Goal: Task Accomplishment & Management: Use online tool/utility

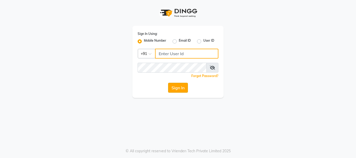
type input "9289973565"
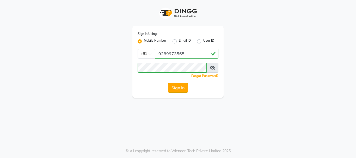
click at [176, 85] on button "Sign In" at bounding box center [178, 88] width 20 height 10
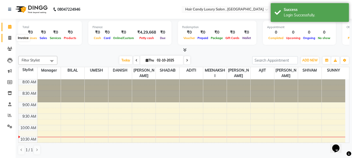
click at [8, 37] on icon at bounding box center [9, 38] width 3 height 4
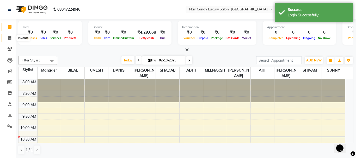
select select "8304"
select select "service"
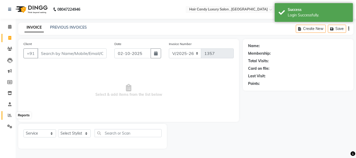
click at [9, 117] on icon at bounding box center [10, 115] width 4 height 4
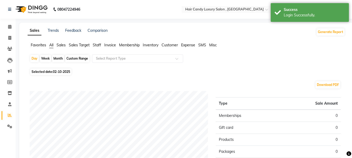
click at [52, 73] on span "Selected date: [DATE]" at bounding box center [50, 72] width 41 height 7
select select "10"
select select "2025"
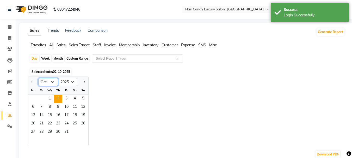
drag, startPoint x: 53, startPoint y: 82, endPoint x: 41, endPoint y: 81, distance: 11.8
click at [53, 82] on select "Jan Feb Mar Apr May Jun [DATE] Aug Sep Oct Nov Dec" at bounding box center [48, 82] width 20 height 8
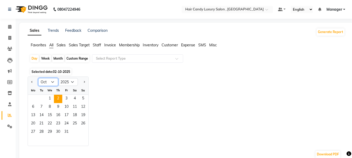
select select "9"
click at [38, 78] on select "Jan Feb Mar Apr May Jun [DATE] Aug Sep Oct Nov Dec" at bounding box center [48, 82] width 20 height 8
click at [114, 93] on div "Jan Feb Mar Apr May Jun [DATE] Aug Sep Oct Nov [DATE] 2016 2017 2018 2019 2020 …" at bounding box center [187, 112] width 318 height 70
click at [62, 45] on span "Sales" at bounding box center [61, 45] width 9 height 5
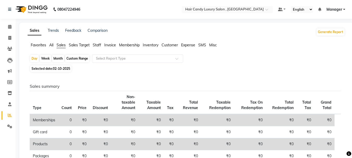
click at [96, 46] on span "Staff" at bounding box center [97, 45] width 8 height 5
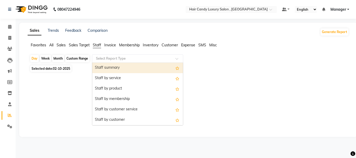
click at [126, 60] on input "text" at bounding box center [132, 58] width 75 height 5
click at [125, 69] on div "Staff summary" at bounding box center [137, 68] width 91 height 10
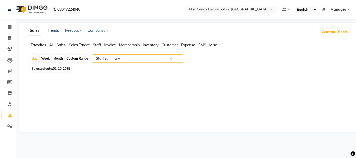
click at [49, 68] on span "Selected date: [DATE]" at bounding box center [50, 68] width 41 height 7
select select "10"
select select "2025"
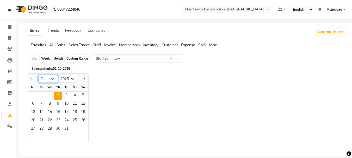
click at [51, 79] on select "Jan Feb Mar Apr May Jun [DATE] Aug Sep Oct Nov Dec" at bounding box center [48, 79] width 20 height 8
select select "9"
click at [38, 75] on select "Jan Feb Mar Apr May Jun [DATE] Aug Sep Oct Nov Dec" at bounding box center [48, 79] width 20 height 8
click at [99, 84] on div "Jan Feb Mar Apr May Jun [DATE] Aug Sep Oct Nov [DATE] 2016 2017 2018 2019 2020 …" at bounding box center [187, 109] width 318 height 70
click at [33, 96] on span "1" at bounding box center [33, 96] width 8 height 8
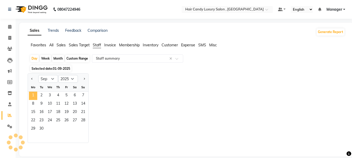
select select "full_report"
select select "csv"
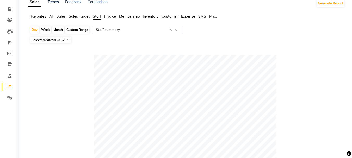
scroll to position [26, 0]
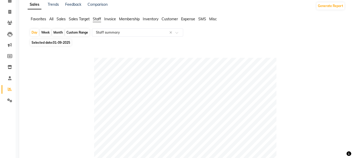
click at [59, 42] on span "01-09-2025" at bounding box center [61, 43] width 17 height 4
select select "9"
select select "2025"
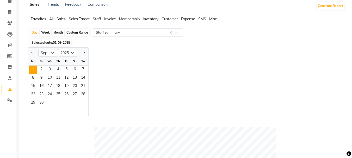
click at [56, 32] on div "Month" at bounding box center [58, 32] width 12 height 7
select select "9"
select select "2025"
click at [56, 32] on div "Month" at bounding box center [58, 32] width 12 height 7
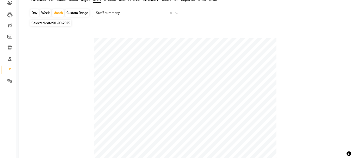
scroll to position [0, 0]
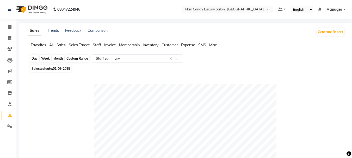
click at [58, 60] on div "Month" at bounding box center [58, 58] width 12 height 7
select select "9"
select select "2025"
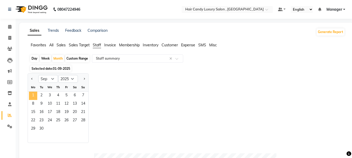
click at [31, 94] on span "1" at bounding box center [33, 96] width 8 height 8
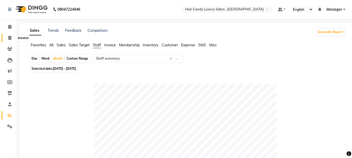
click at [9, 39] on icon at bounding box center [9, 38] width 3 height 4
select select "8304"
select select "service"
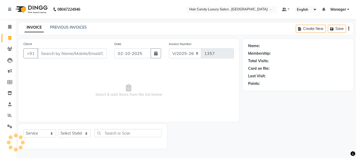
click at [71, 51] on input "Client" at bounding box center [72, 54] width 69 height 10
click at [76, 132] on select "Select Stylist ADITI [PERSON_NAME] [DEMOGRAPHIC_DATA] Manager Manager MEENAKSHI…" at bounding box center [74, 134] width 33 height 8
select select "84022"
click at [58, 130] on select "Select Stylist ADITI [PERSON_NAME] [DEMOGRAPHIC_DATA] Manager Manager MEENAKSHI…" at bounding box center [74, 134] width 33 height 8
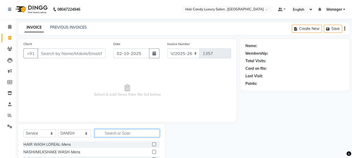
click at [119, 135] on input "text" at bounding box center [127, 133] width 65 height 8
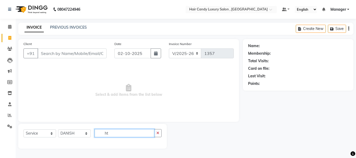
type input "h"
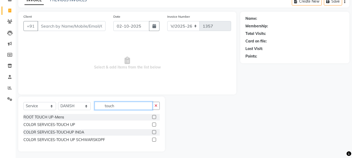
scroll to position [29, 0]
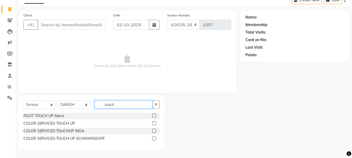
type input "touch"
click at [154, 116] on label at bounding box center [154, 116] width 4 height 4
click at [154, 116] on input "checkbox" at bounding box center [153, 115] width 3 height 3
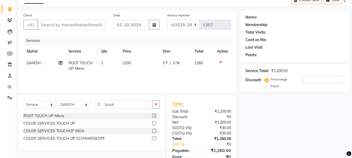
checkbox input "false"
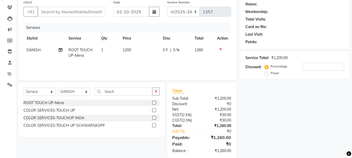
scroll to position [50, 0]
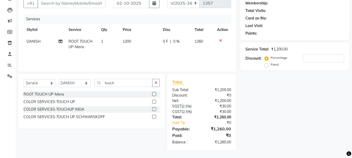
click at [154, 103] on label at bounding box center [154, 102] width 4 height 4
click at [154, 103] on input "checkbox" at bounding box center [153, 101] width 3 height 3
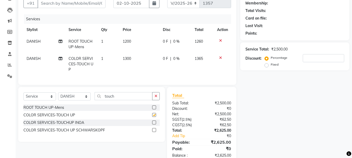
checkbox input "false"
click at [152, 126] on div "COLOR SERVICES-TOUCHUP INOA" at bounding box center [91, 123] width 136 height 7
click at [154, 125] on label at bounding box center [154, 123] width 4 height 4
click at [154, 125] on input "checkbox" at bounding box center [153, 122] width 3 height 3
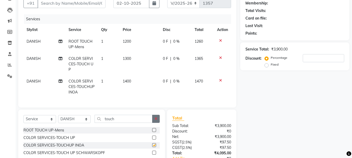
checkbox input "false"
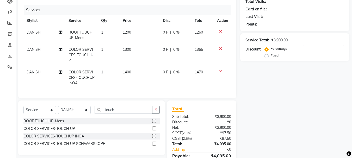
scroll to position [90, 0]
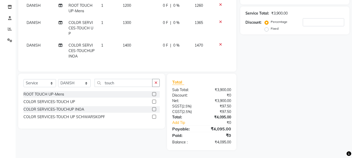
click at [156, 118] on label at bounding box center [154, 117] width 4 height 4
click at [156, 118] on input "checkbox" at bounding box center [153, 117] width 3 height 3
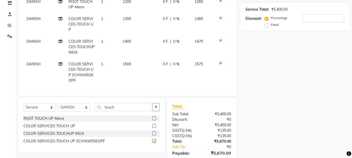
checkbox input "false"
click at [156, 111] on button "button" at bounding box center [156, 107] width 8 height 8
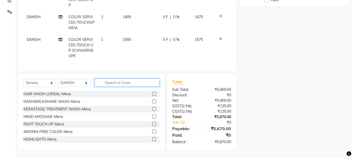
scroll to position [40, 0]
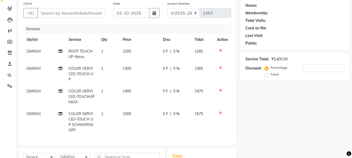
click at [220, 51] on icon at bounding box center [220, 51] width 3 height 4
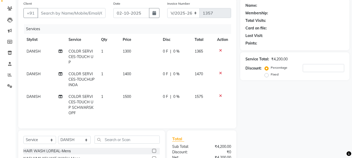
click at [220, 51] on icon at bounding box center [220, 51] width 3 height 4
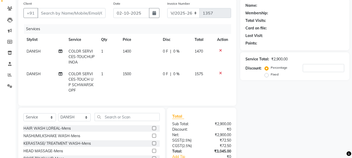
click at [220, 51] on icon at bounding box center [220, 51] width 3 height 4
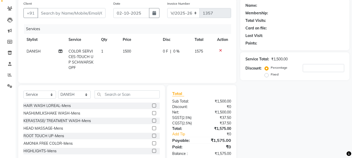
click at [220, 51] on icon at bounding box center [220, 51] width 3 height 4
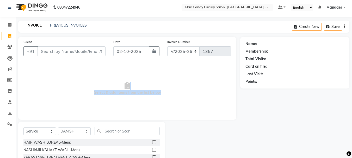
scroll to position [0, 0]
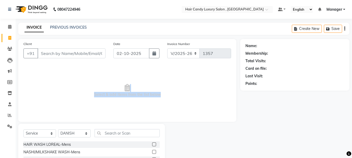
click at [46, 82] on span "Select & add items from the list below" at bounding box center [127, 91] width 208 height 52
click at [69, 100] on span "Select & add items from the list below" at bounding box center [127, 91] width 208 height 52
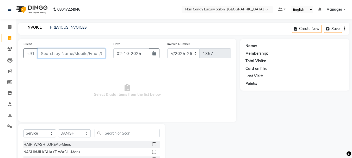
click at [67, 52] on input "Client" at bounding box center [72, 54] width 68 height 10
